Goal: Task Accomplishment & Management: Manage account settings

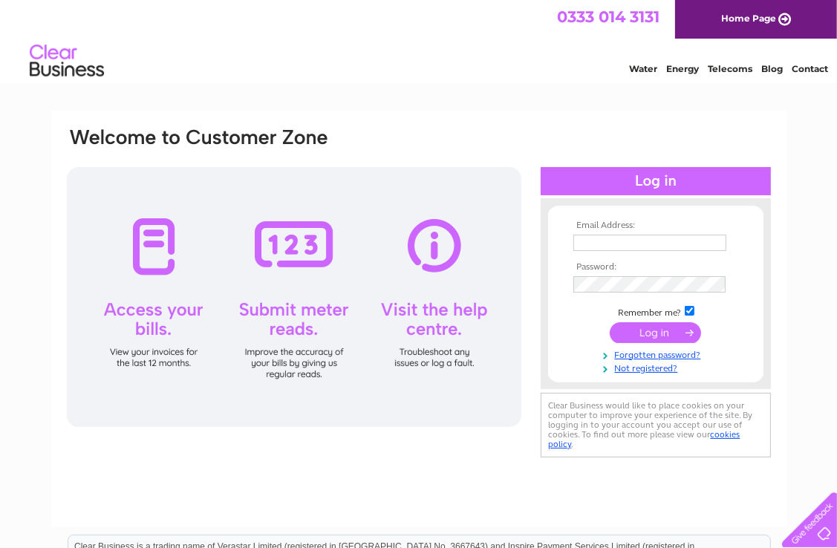
type input "[EMAIL_ADDRESS][DOMAIN_NAME]"
click at [672, 334] on input "submit" at bounding box center [655, 333] width 91 height 21
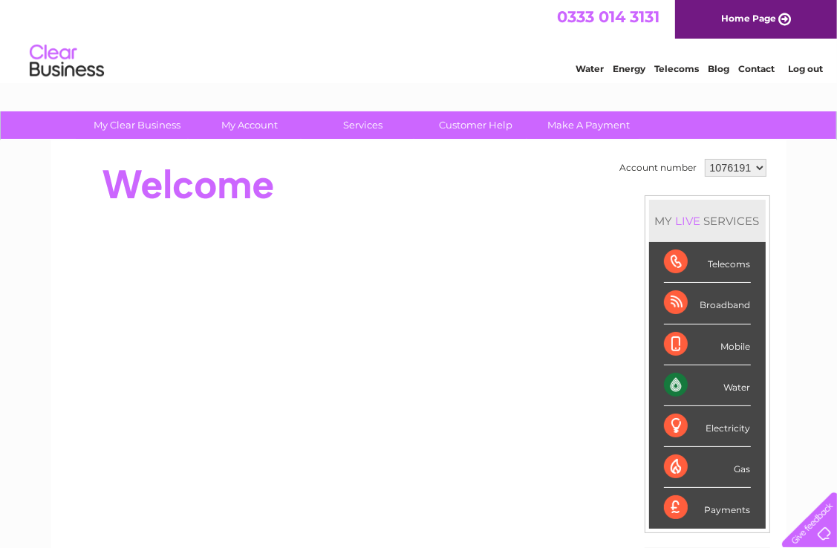
click at [162, 47] on div "Water Energy Telecoms Blog Contact Log out" at bounding box center [418, 63] width 837 height 48
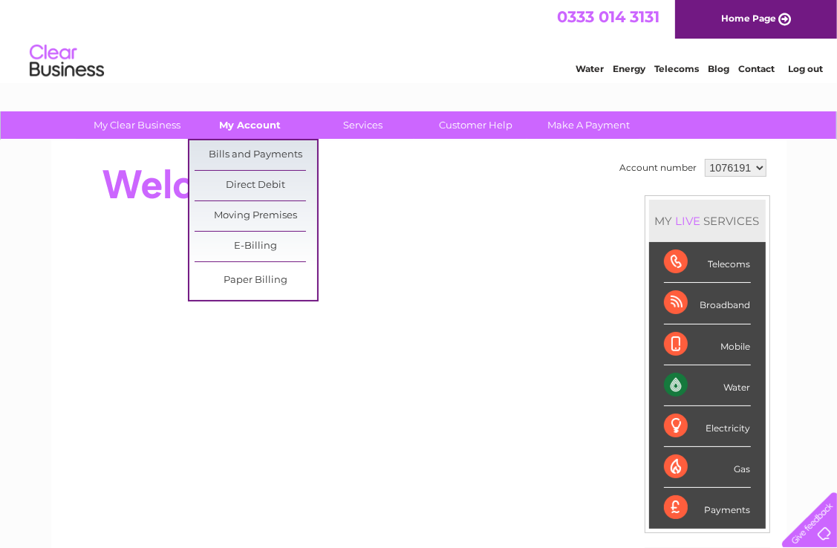
click at [256, 126] on link "My Account" at bounding box center [250, 124] width 123 height 27
click at [256, 155] on link "Bills and Payments" at bounding box center [256, 155] width 123 height 30
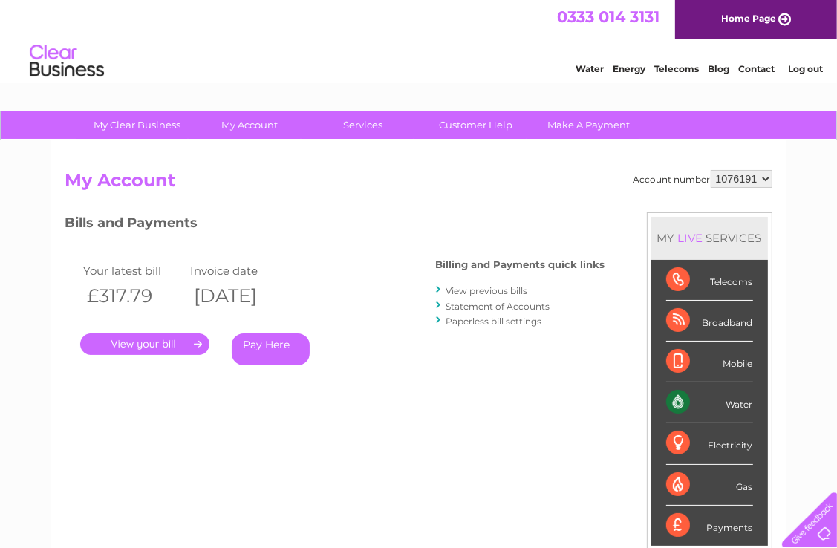
click at [809, 71] on link "Log out" at bounding box center [805, 68] width 35 height 11
